Goal: Information Seeking & Learning: Check status

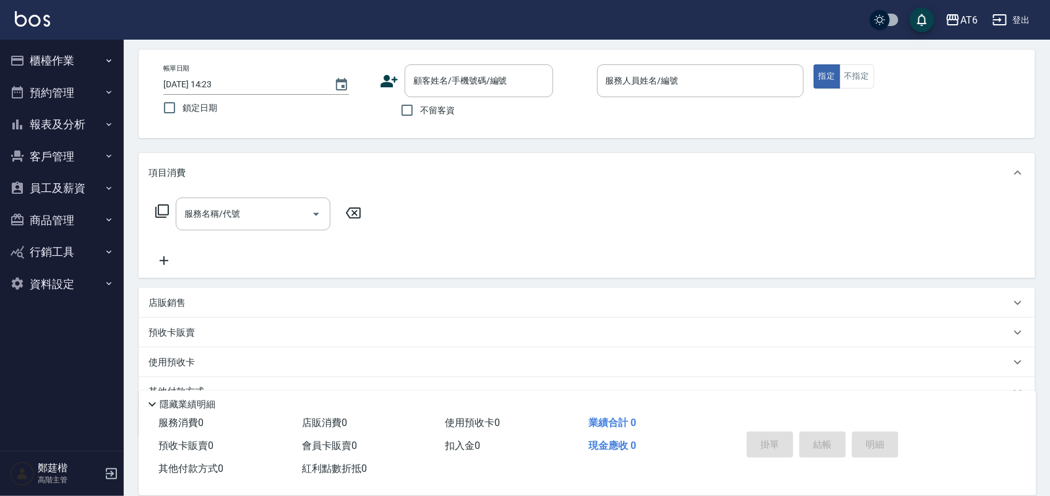
scroll to position [77, 0]
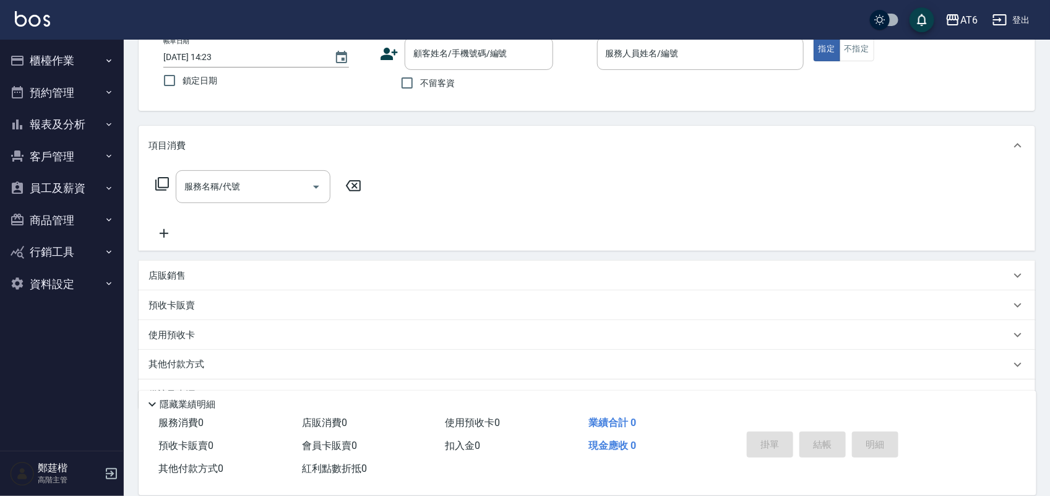
click at [96, 126] on button "報表及分析" at bounding box center [62, 124] width 114 height 32
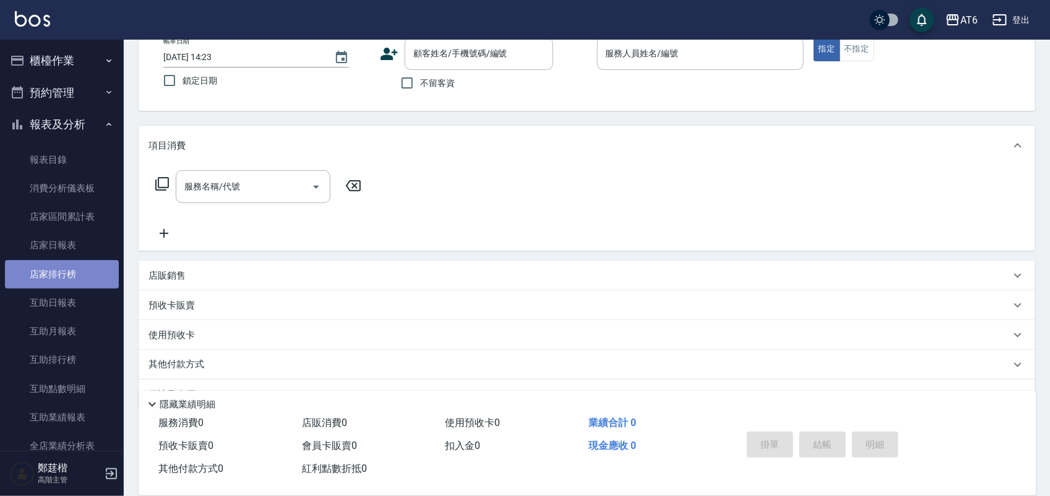
click at [79, 280] on link "店家排行榜" at bounding box center [62, 274] width 114 height 28
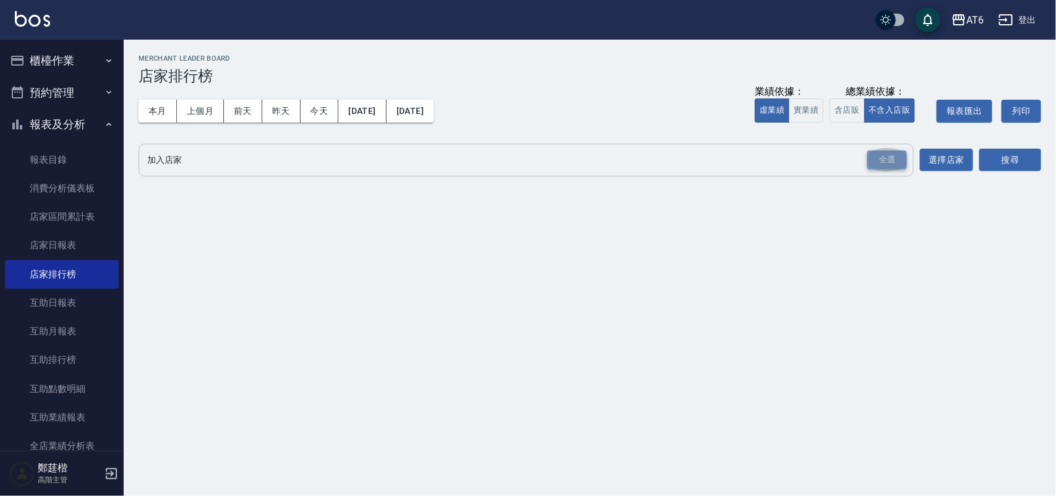
click at [880, 162] on div "全選" at bounding box center [888, 159] width 40 height 19
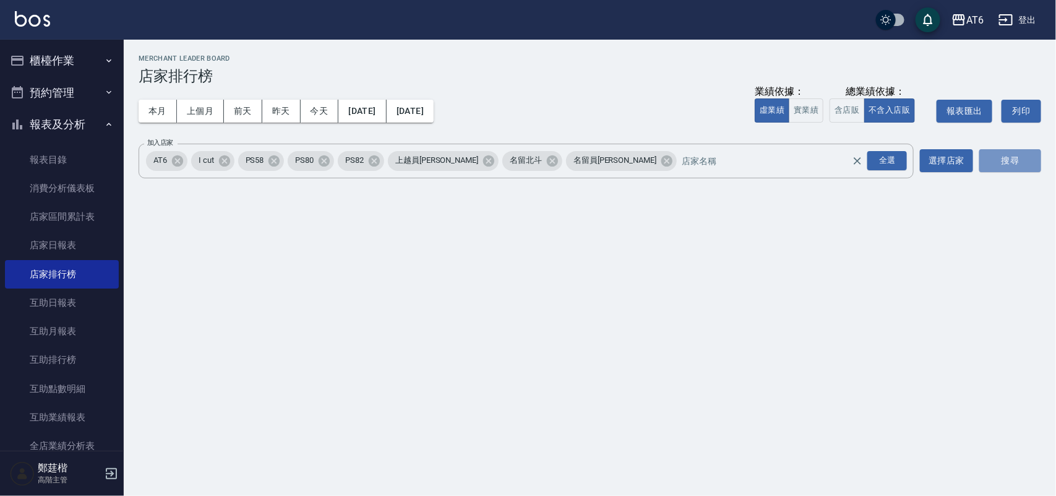
drag, startPoint x: 1006, startPoint y: 169, endPoint x: 882, endPoint y: 143, distance: 126.5
click at [1004, 170] on button "搜尋" at bounding box center [1011, 160] width 62 height 23
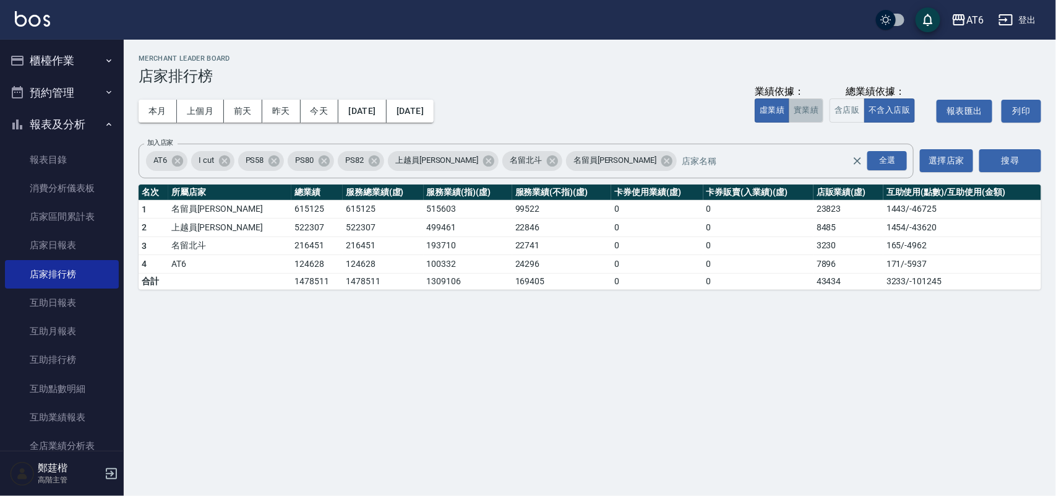
click at [799, 116] on button "實業績" at bounding box center [806, 110] width 35 height 24
drag, startPoint x: 523, startPoint y: 262, endPoint x: 428, endPoint y: 263, distance: 94.7
click at [428, 263] on tr "4 AT6 127382 127382 102706 24676 0 0 7896 171 / -5937" at bounding box center [590, 264] width 903 height 19
click at [527, 267] on td "24676" at bounding box center [562, 264] width 100 height 19
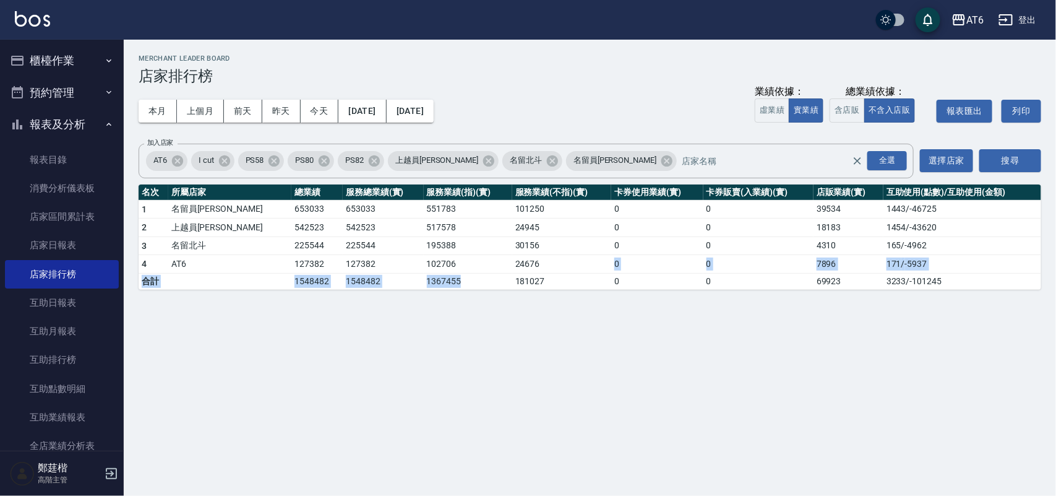
drag, startPoint x: 526, startPoint y: 259, endPoint x: 466, endPoint y: 277, distance: 62.7
click at [466, 277] on tbody "1 名留員[PERSON_NAME] 653033 653033 551783 101250 0 0 39534 1443 / -46725 2 上越員林 5…" at bounding box center [590, 244] width 903 height 89
click at [548, 268] on td "24676" at bounding box center [562, 264] width 100 height 19
click at [606, 339] on div "AT6 [DATE] - [DATE] 店家排行榜 列印時間： [DATE][PHONE_NUMBER]:48 Merchant Leader Board 店…" at bounding box center [528, 248] width 1056 height 496
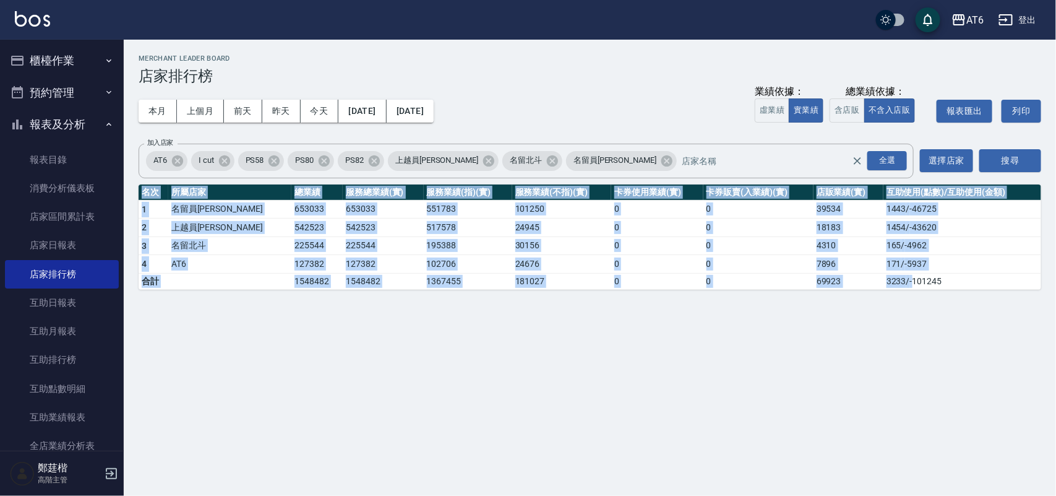
click at [607, 342] on div "AT6 [DATE] - [DATE] 店家排行榜 列印時間： [DATE][PHONE_NUMBER]:48 Merchant Leader Board 店…" at bounding box center [528, 248] width 1056 height 496
click at [430, 116] on button "[DATE]" at bounding box center [410, 111] width 47 height 23
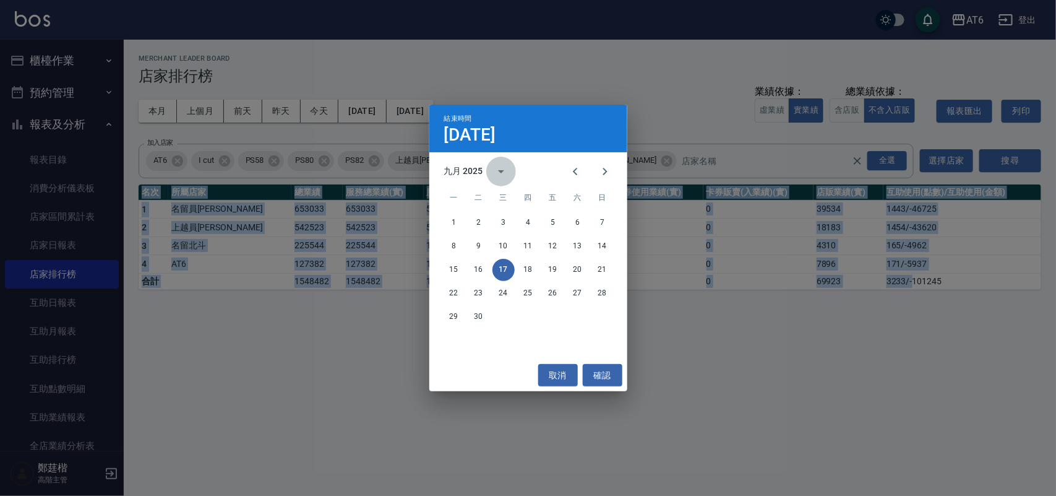
click at [497, 175] on icon "calendar view is open, switch to year view" at bounding box center [501, 171] width 15 height 15
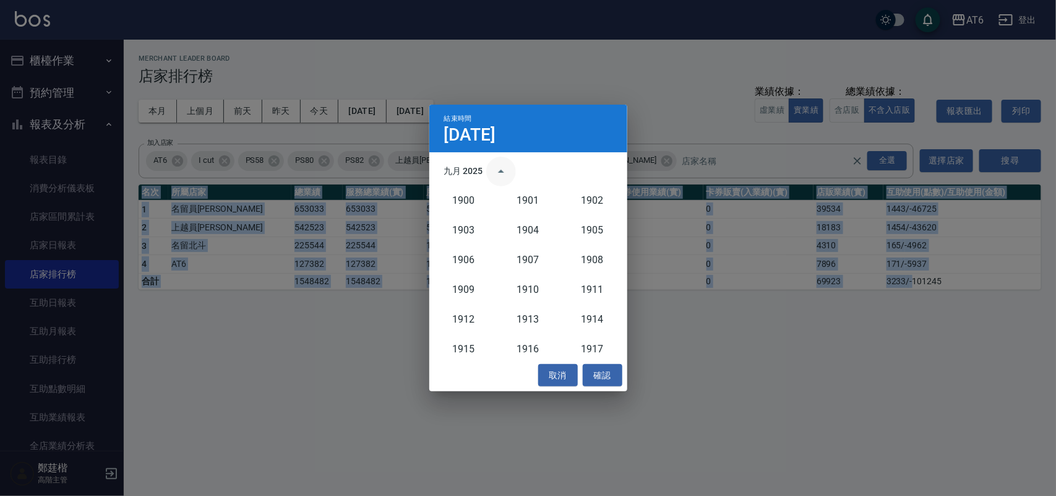
scroll to position [1146, 0]
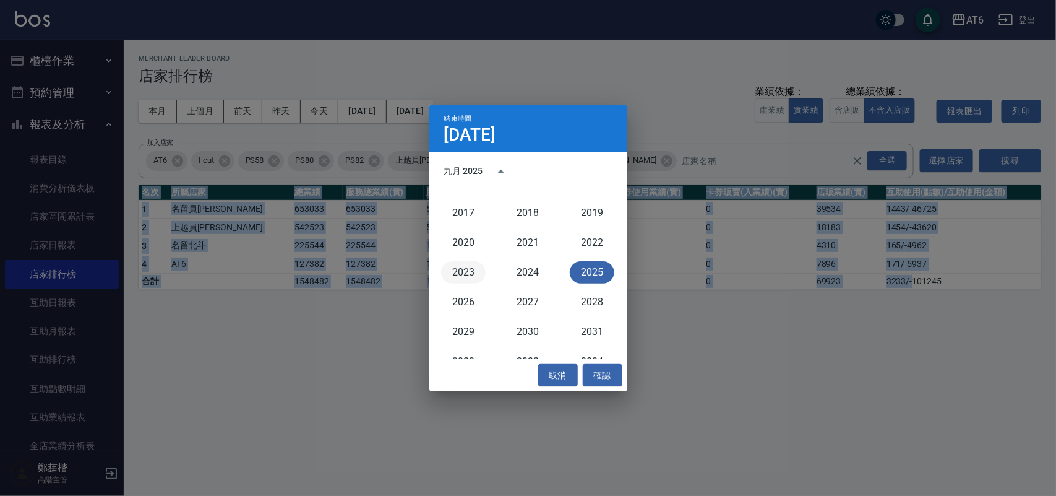
click at [481, 270] on button "2023" at bounding box center [463, 272] width 45 height 22
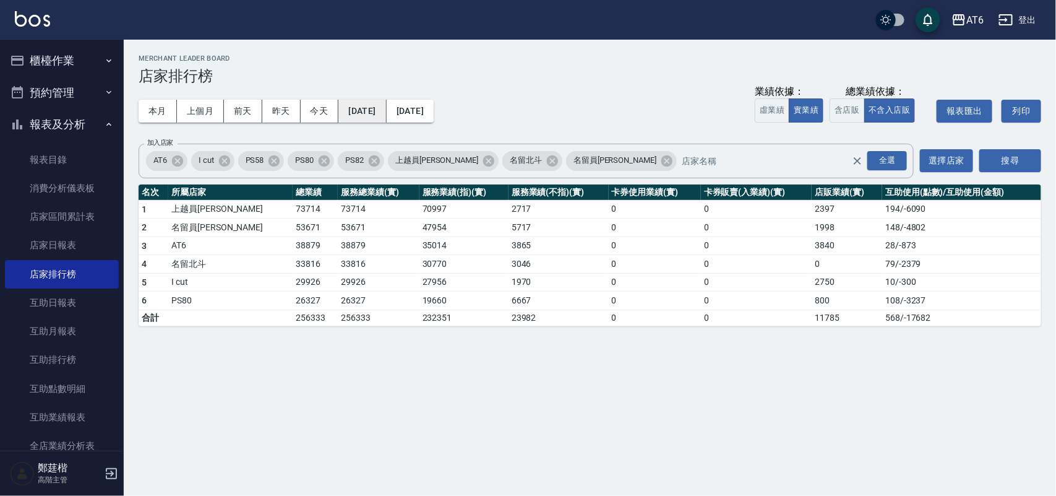
click at [386, 109] on button "[DATE]" at bounding box center [362, 111] width 48 height 23
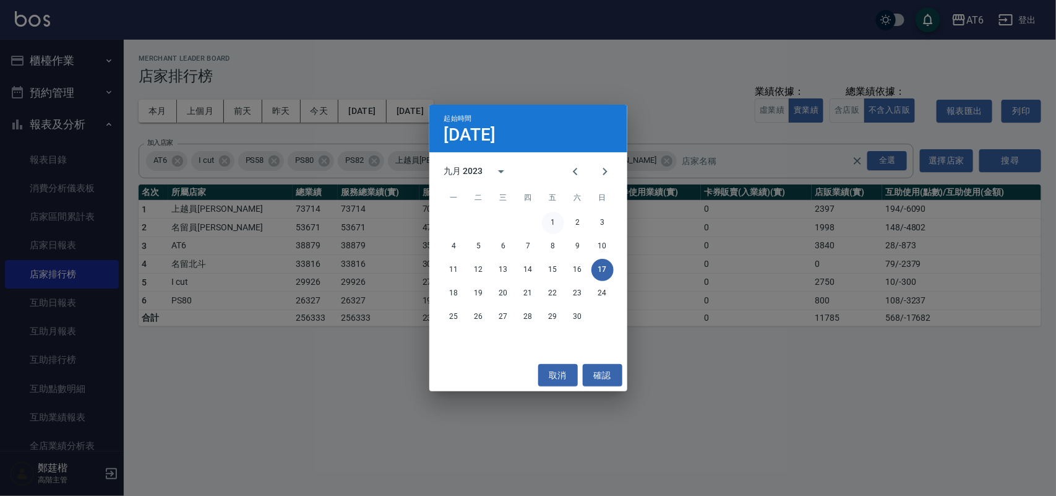
click at [545, 221] on button "1" at bounding box center [553, 223] width 22 height 22
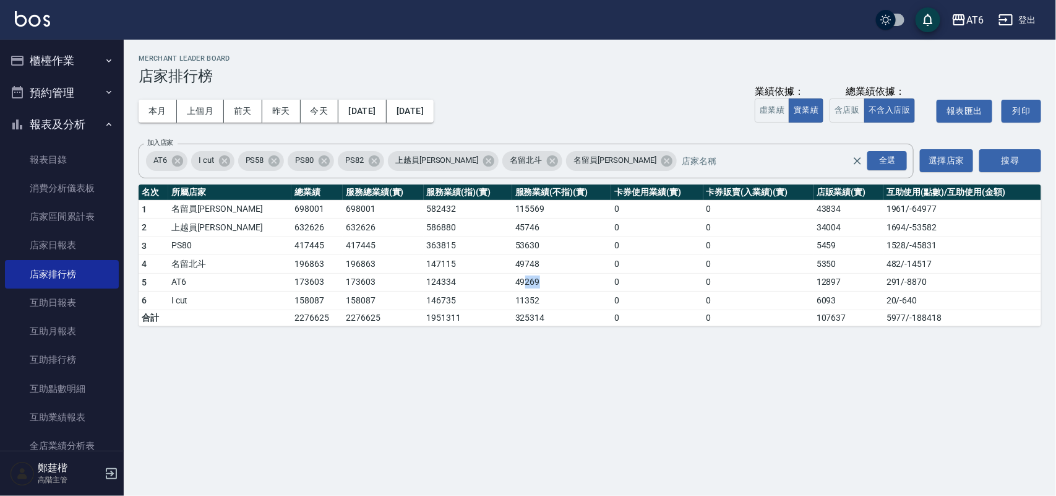
drag, startPoint x: 515, startPoint y: 285, endPoint x: 491, endPoint y: 278, distance: 25.1
click at [512, 278] on td "49269" at bounding box center [562, 282] width 100 height 19
click at [434, 116] on button "[DATE]" at bounding box center [410, 111] width 47 height 23
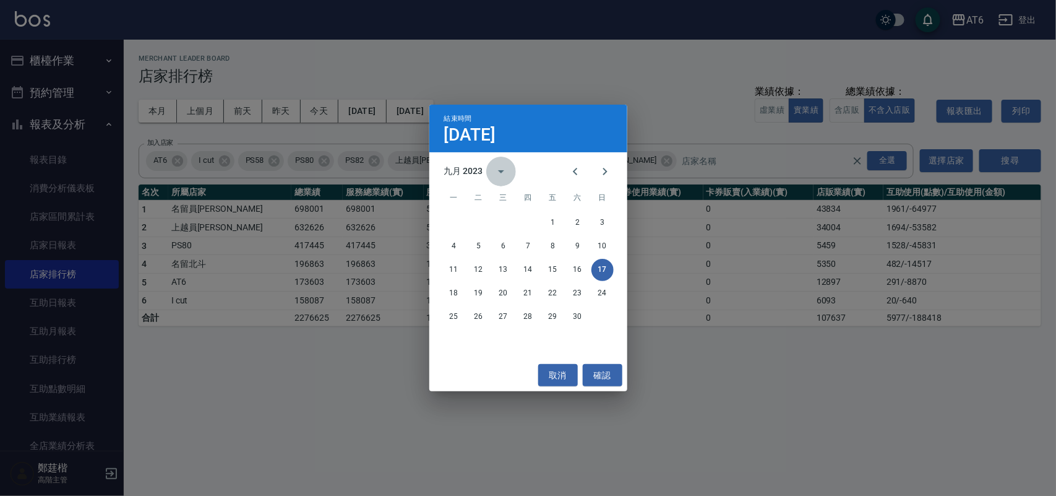
click at [499, 176] on icon "calendar view is open, switch to year view" at bounding box center [501, 171] width 15 height 15
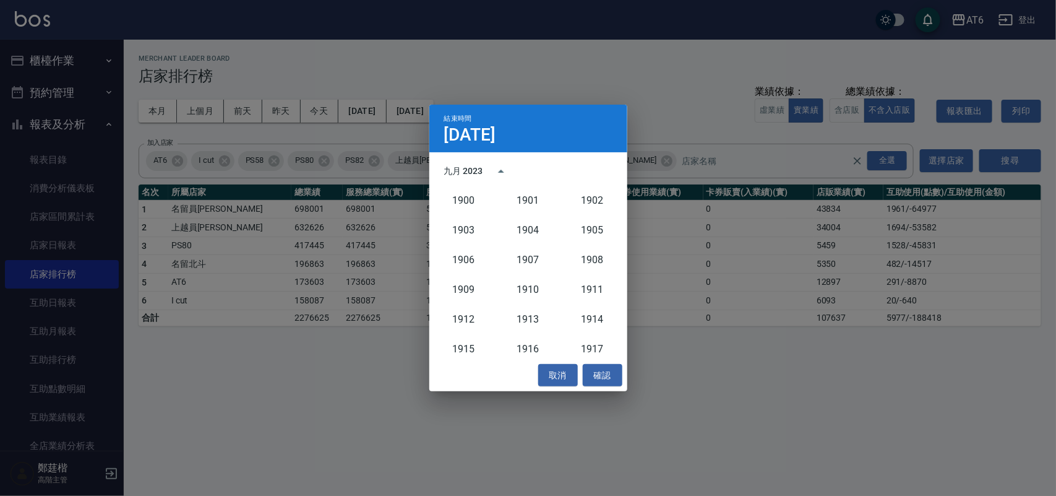
scroll to position [1146, 0]
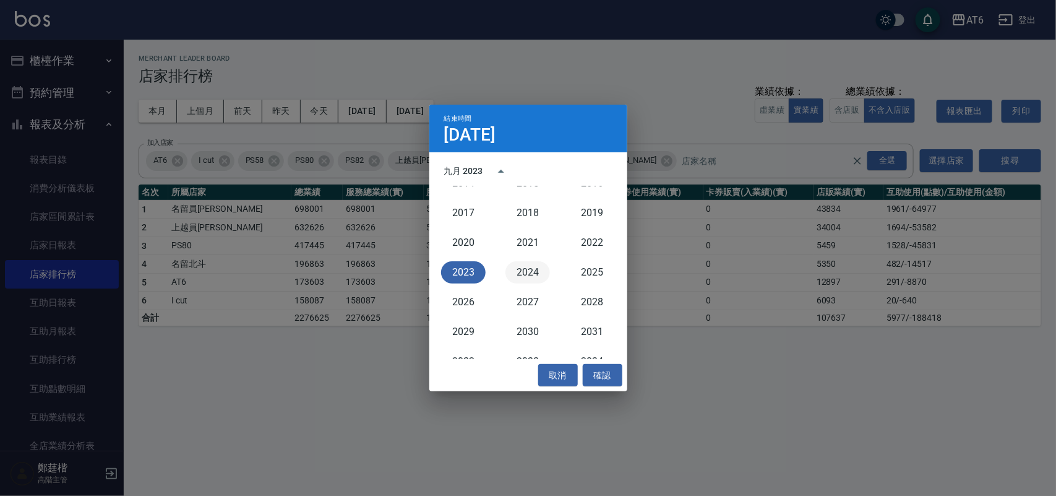
click at [535, 270] on button "2024" at bounding box center [528, 272] width 45 height 22
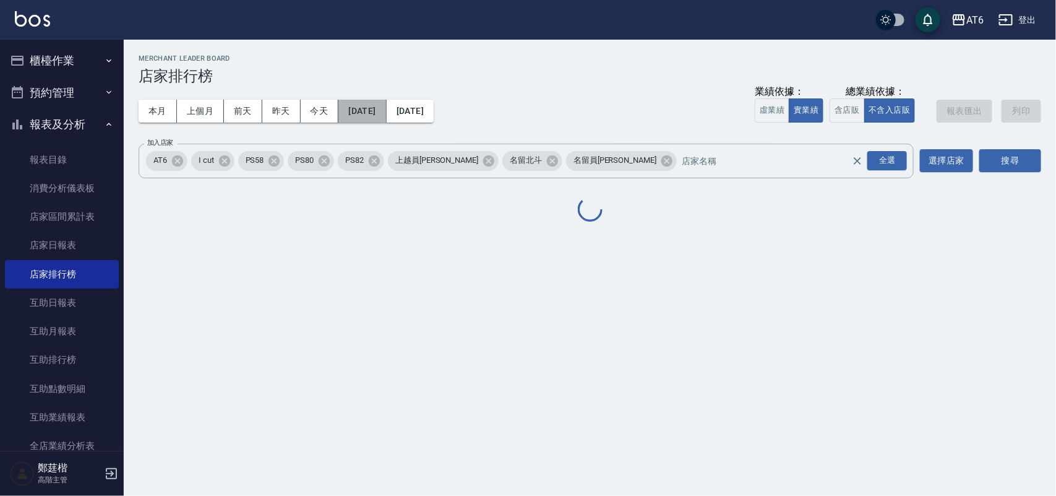
click at [378, 114] on button "[DATE]" at bounding box center [362, 111] width 48 height 23
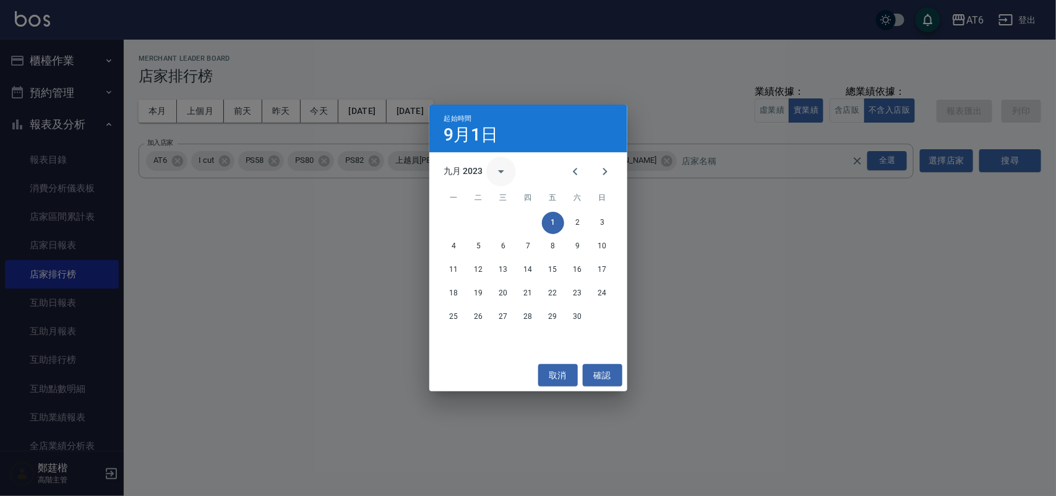
click at [511, 165] on button "calendar view is open, switch to year view" at bounding box center [501, 172] width 30 height 30
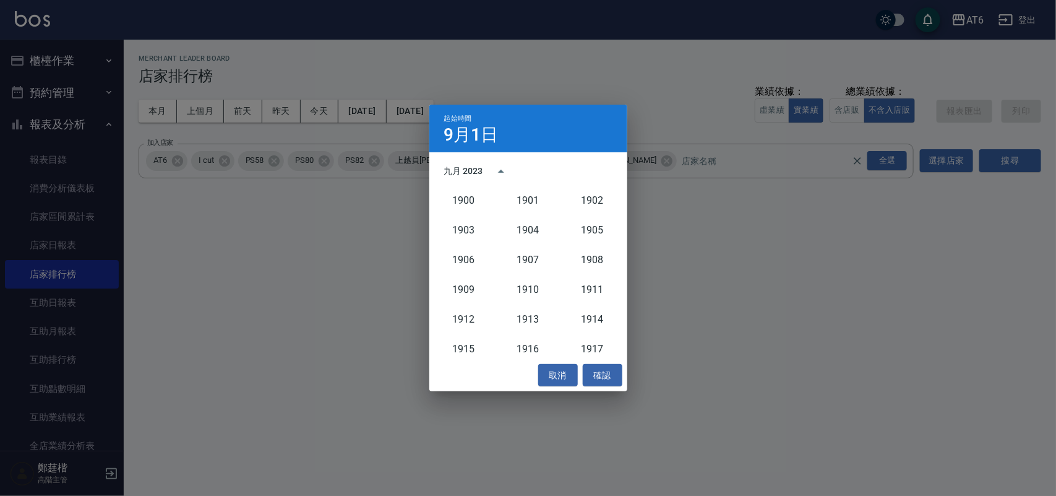
scroll to position [1146, 0]
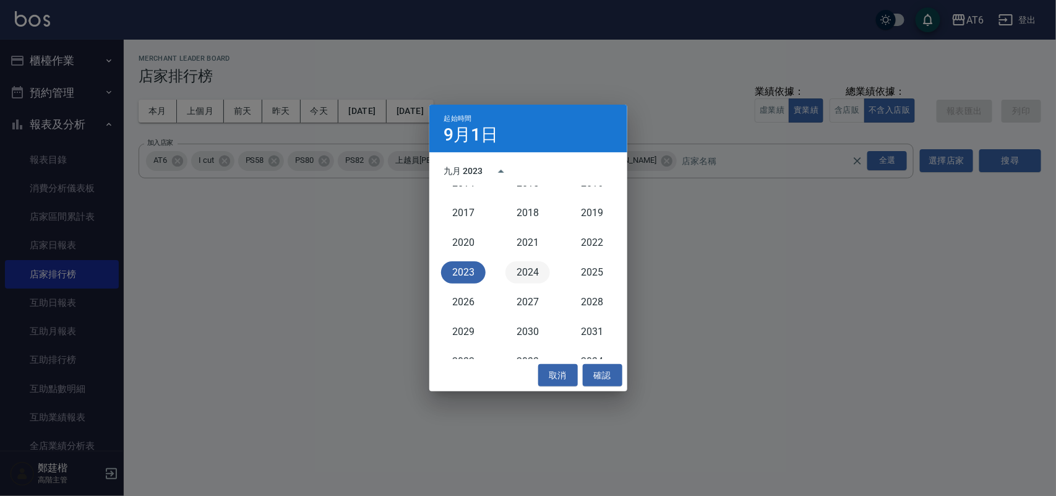
click at [546, 274] on button "2024" at bounding box center [528, 272] width 45 height 22
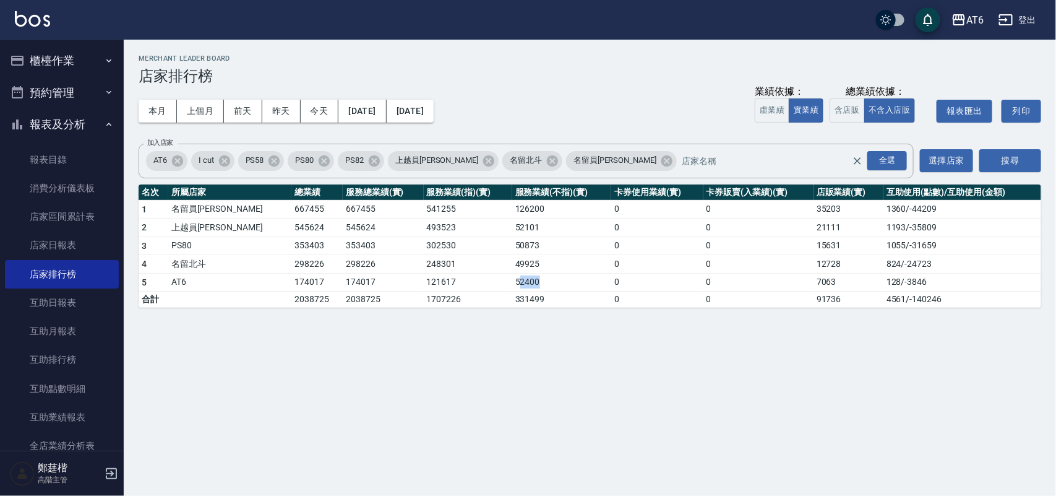
drag, startPoint x: 489, startPoint y: 282, endPoint x: 538, endPoint y: 283, distance: 49.5
click at [538, 283] on td "52400" at bounding box center [562, 282] width 100 height 19
click at [553, 300] on td "331499" at bounding box center [562, 299] width 100 height 16
drag, startPoint x: 530, startPoint y: 277, endPoint x: 495, endPoint y: 282, distance: 35.7
click at [512, 282] on td "52400" at bounding box center [562, 282] width 100 height 19
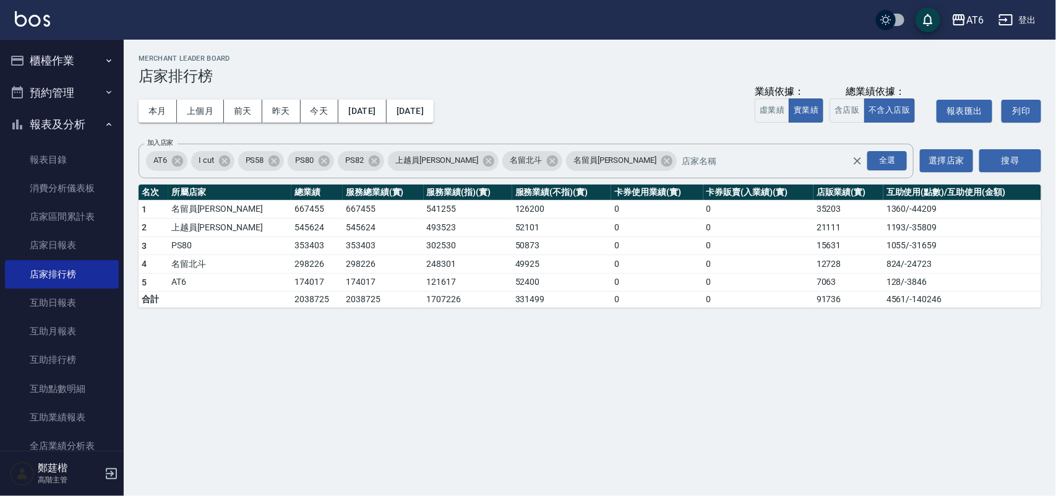
drag, startPoint x: 538, startPoint y: 382, endPoint x: 540, endPoint y: 369, distance: 12.4
click at [538, 381] on div "AT6 [DATE] - [DATE] 店家排行榜 列印時間： [DATE][PHONE_NUMBER]:49 Merchant Leader Board 店…" at bounding box center [528, 248] width 1056 height 496
click at [155, 113] on button "本月" at bounding box center [158, 111] width 38 height 23
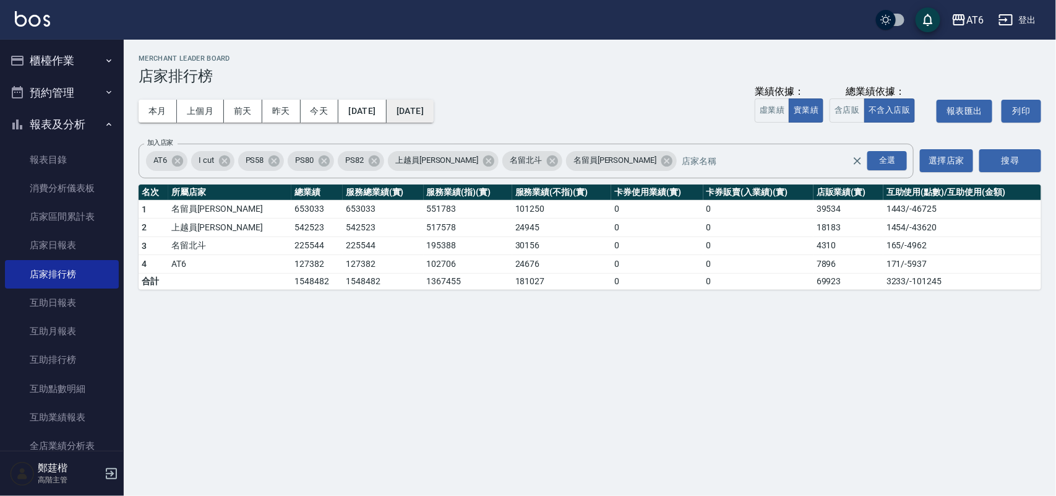
click at [434, 112] on button "[DATE]" at bounding box center [410, 111] width 47 height 23
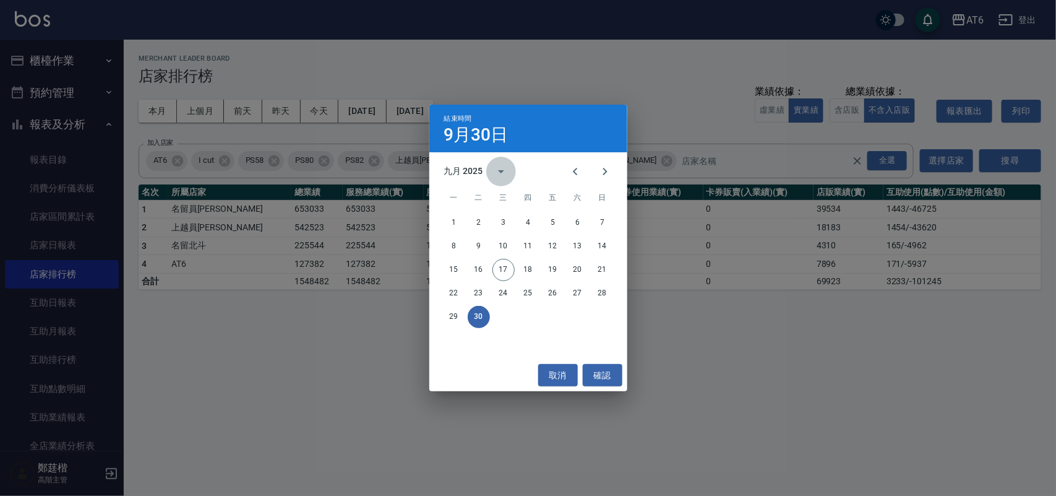
click at [489, 163] on button "calendar view is open, switch to year view" at bounding box center [501, 172] width 30 height 30
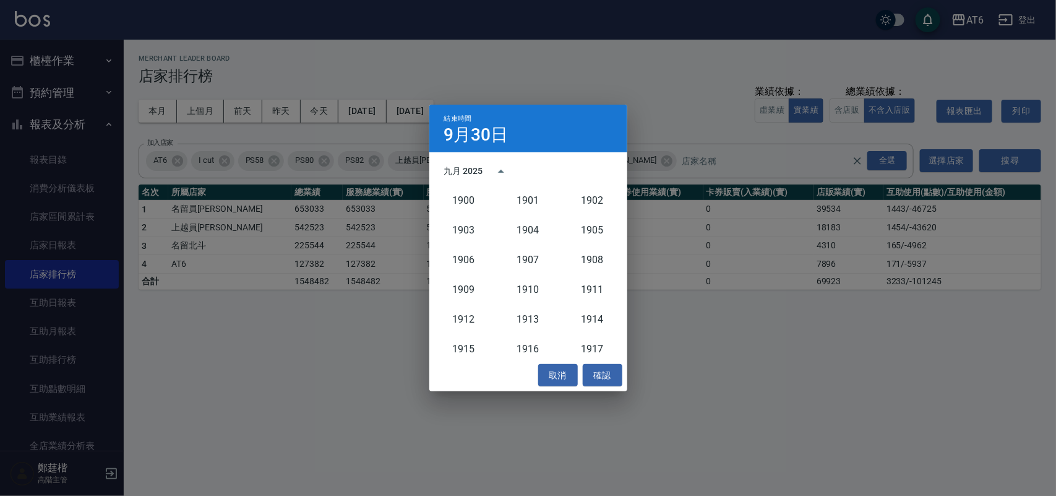
scroll to position [1146, 0]
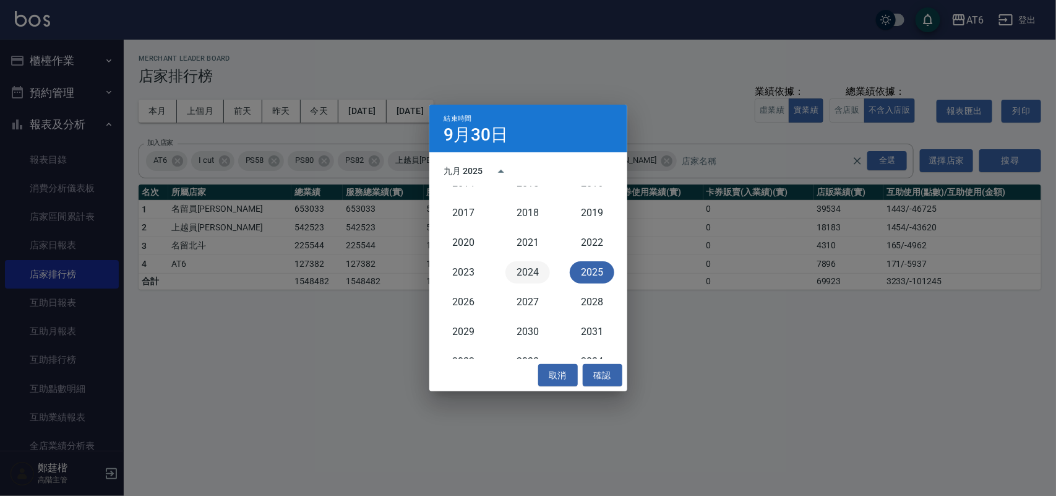
click at [528, 274] on button "2024" at bounding box center [528, 272] width 45 height 22
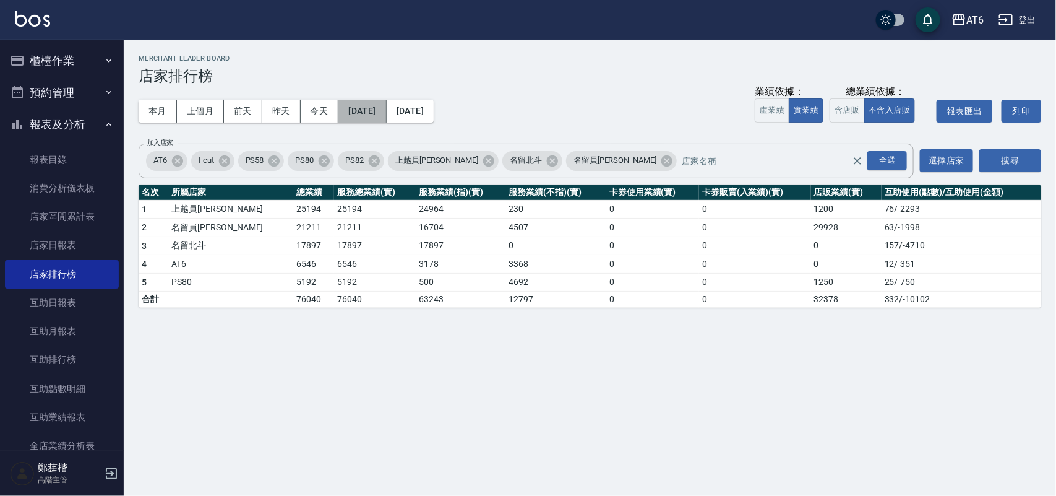
click at [386, 108] on button "[DATE]" at bounding box center [362, 111] width 48 height 23
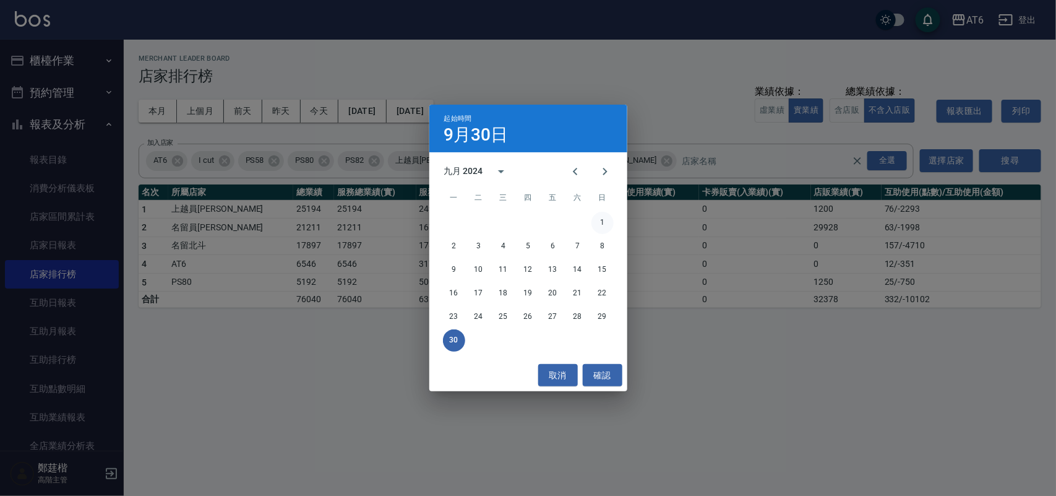
click at [610, 217] on button "1" at bounding box center [603, 223] width 22 height 22
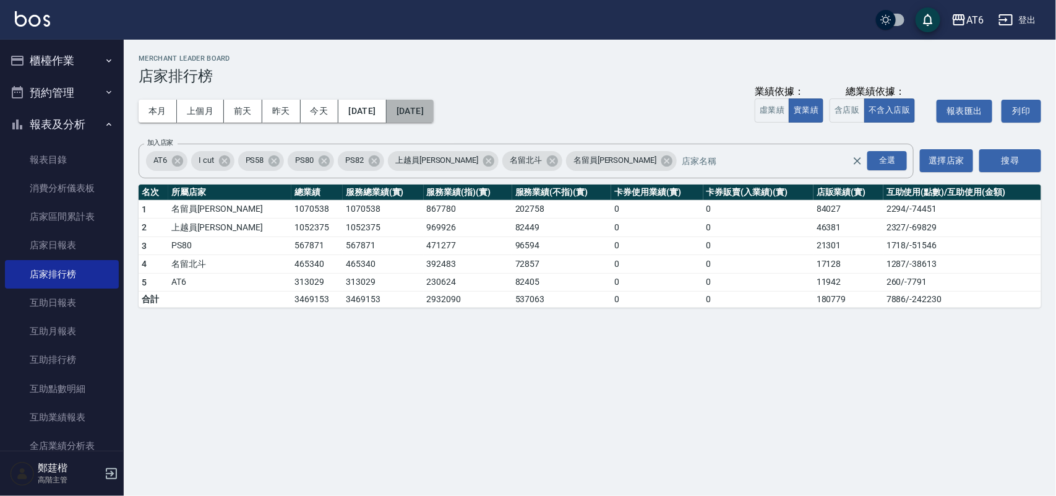
click at [434, 112] on button "[DATE]" at bounding box center [410, 111] width 47 height 23
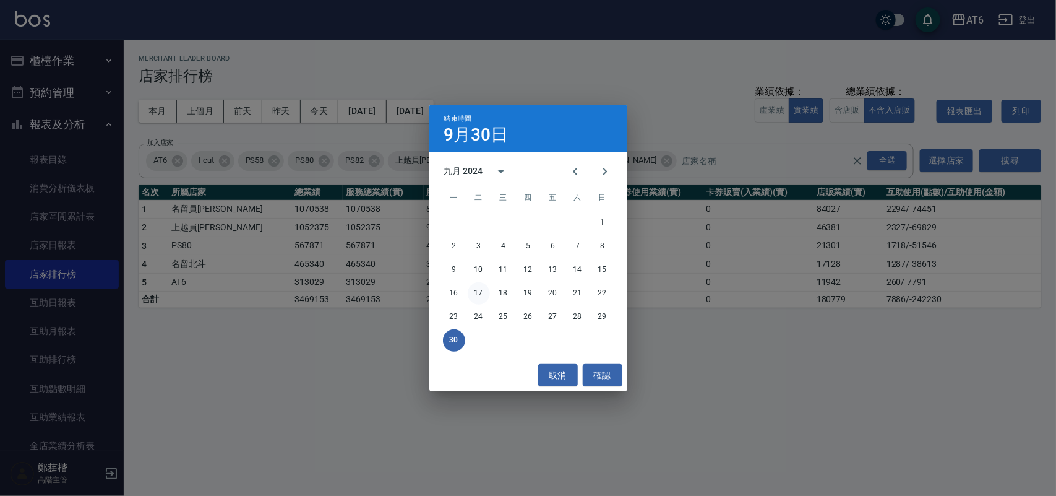
click at [478, 290] on button "17" at bounding box center [479, 293] width 22 height 22
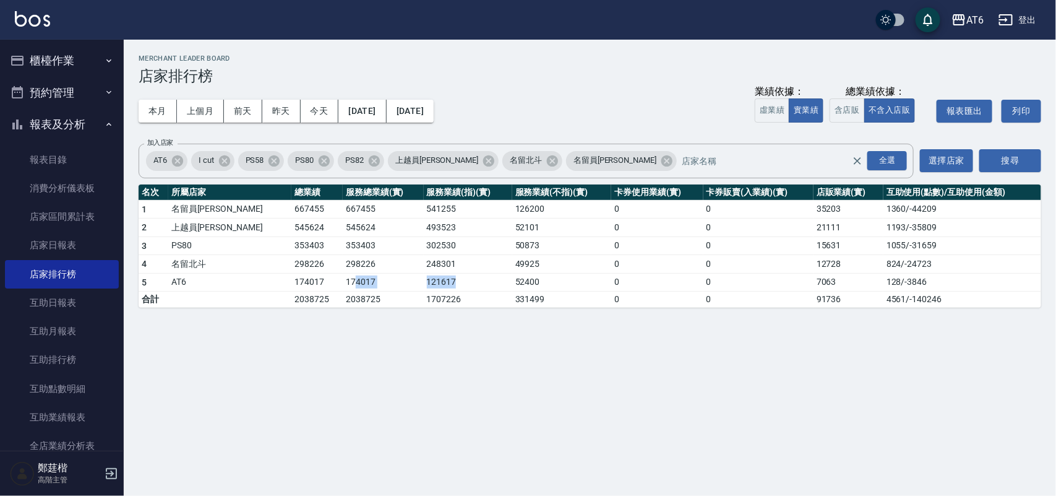
drag, startPoint x: 425, startPoint y: 280, endPoint x: 313, endPoint y: 291, distance: 112.6
click at [313, 291] on tr "5 AT6 174017 174017 121617 52400 0 0 7063 128 / -3846" at bounding box center [590, 282] width 903 height 19
drag, startPoint x: 351, startPoint y: 376, endPoint x: 283, endPoint y: 357, distance: 70.7
click at [329, 374] on div "AT6 [DATE] - [DATE] 店家排行榜 列印時間： [DATE][PHONE_NUMBER]:49 Merchant Leader Board 店…" at bounding box center [528, 248] width 1056 height 496
click at [362, 121] on button "[DATE]" at bounding box center [362, 111] width 48 height 23
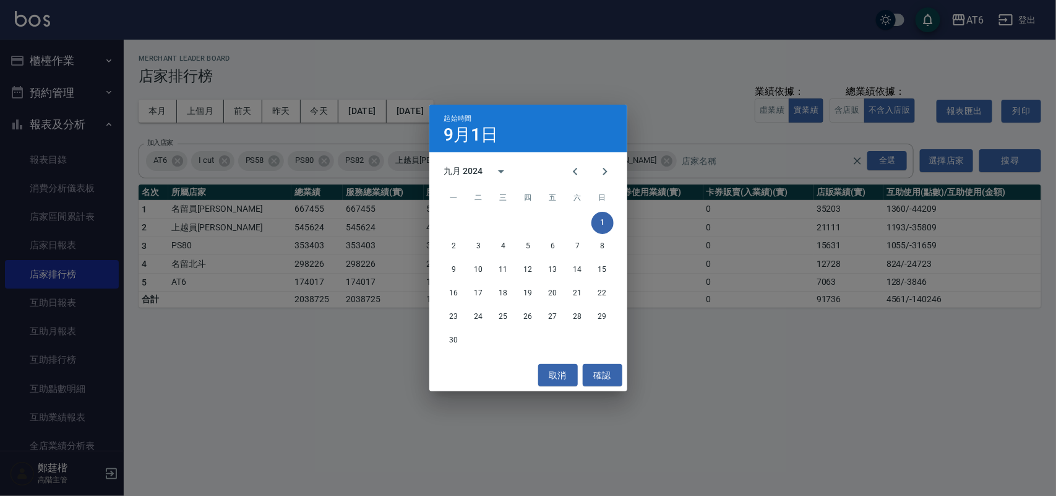
click at [638, 140] on div "起始時間 [DATE] 九月 2024 一 二 三 四 五 六 日 1 2 3 4 5 6 7 8 9 10 11 12 13 14 15 16 17 18 …" at bounding box center [528, 248] width 1056 height 496
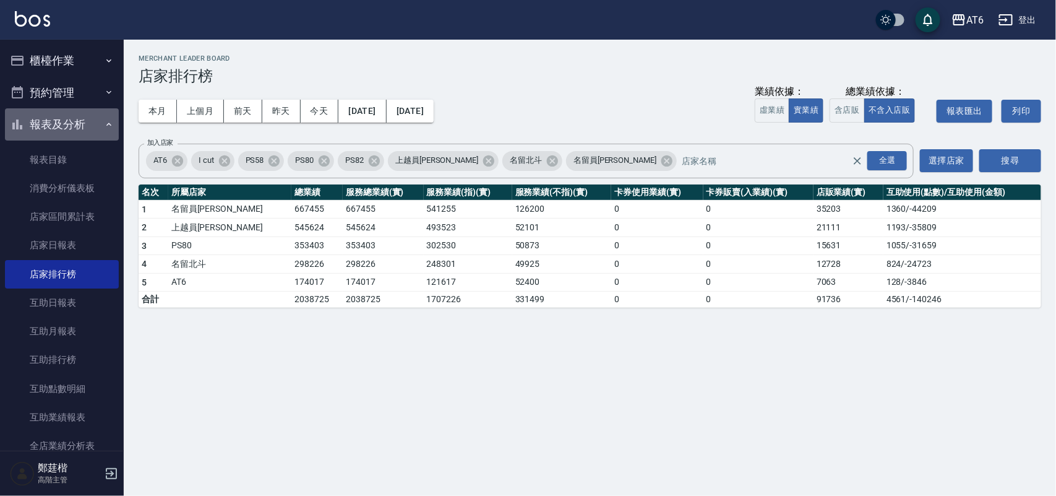
click at [85, 118] on button "報表及分析" at bounding box center [62, 124] width 114 height 32
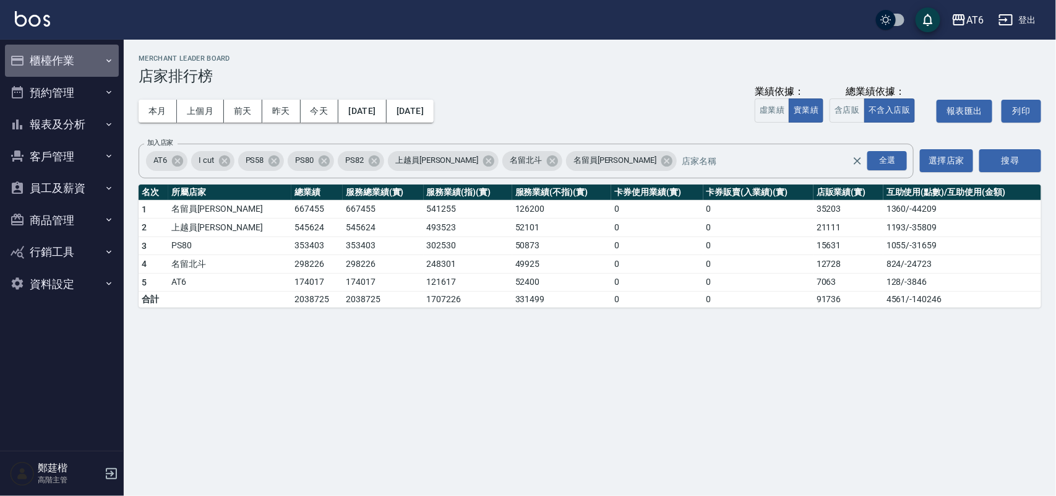
click at [91, 59] on button "櫃檯作業" at bounding box center [62, 61] width 114 height 32
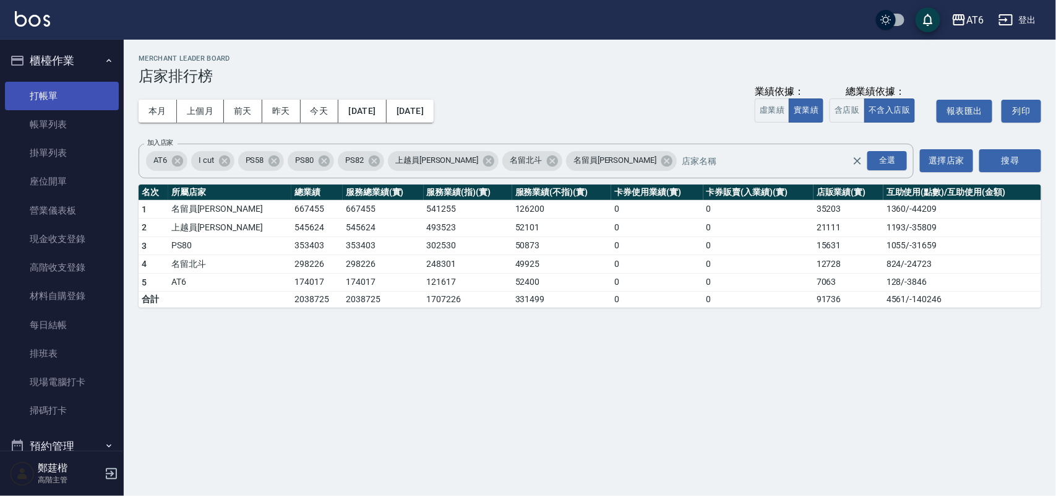
click at [107, 98] on link "打帳單" at bounding box center [62, 96] width 114 height 28
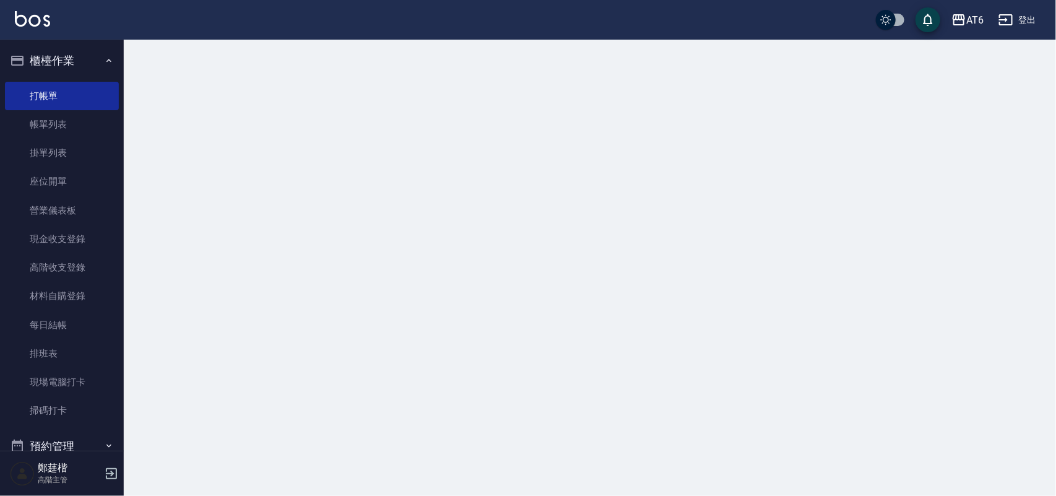
click at [104, 56] on icon "button" at bounding box center [109, 61] width 10 height 10
